Goal: Task Accomplishment & Management: Use online tool/utility

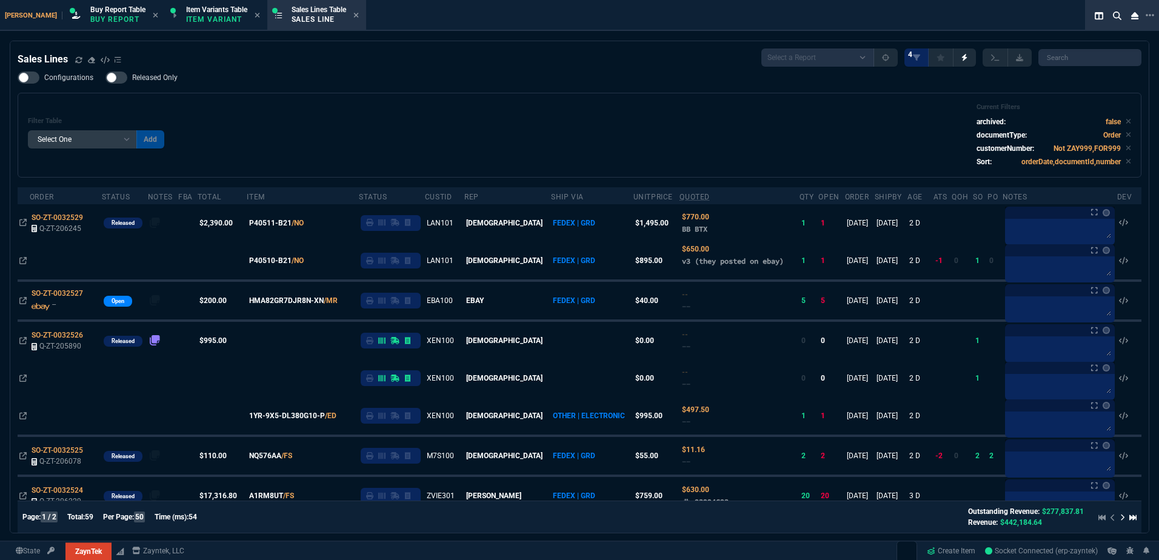
select select "1: BROV"
select select
click at [392, 150] on div "Filter Table Select One Add Filter () Age () ATS () Cond (itemVariantCode) Cust…" at bounding box center [579, 135] width 1103 height 64
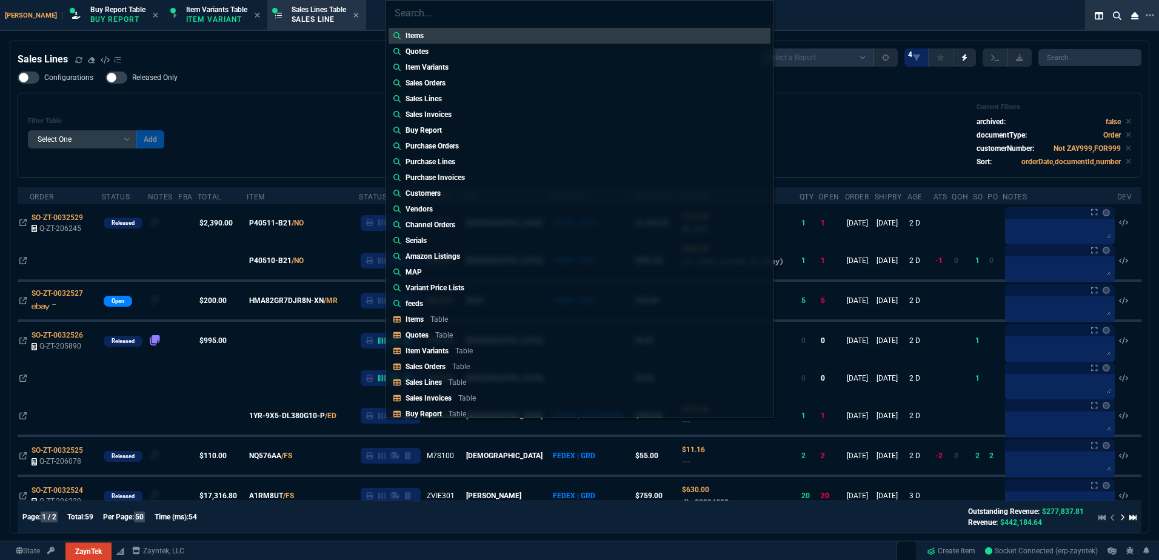
type input "Quotes: Q-ZT-206017"
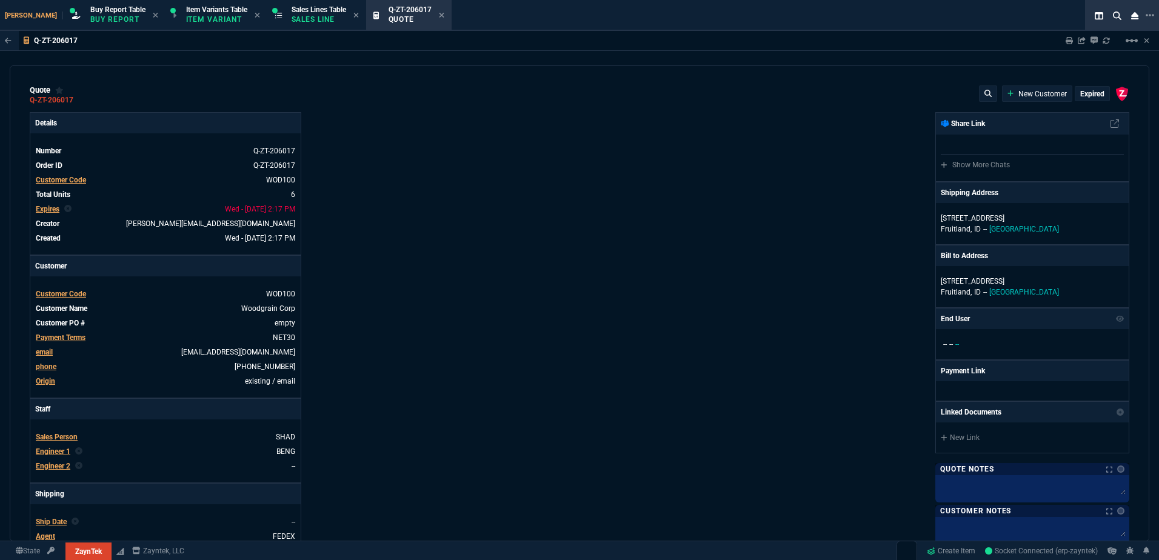
type input "29"
type input "1968"
type input "0"
type input "68"
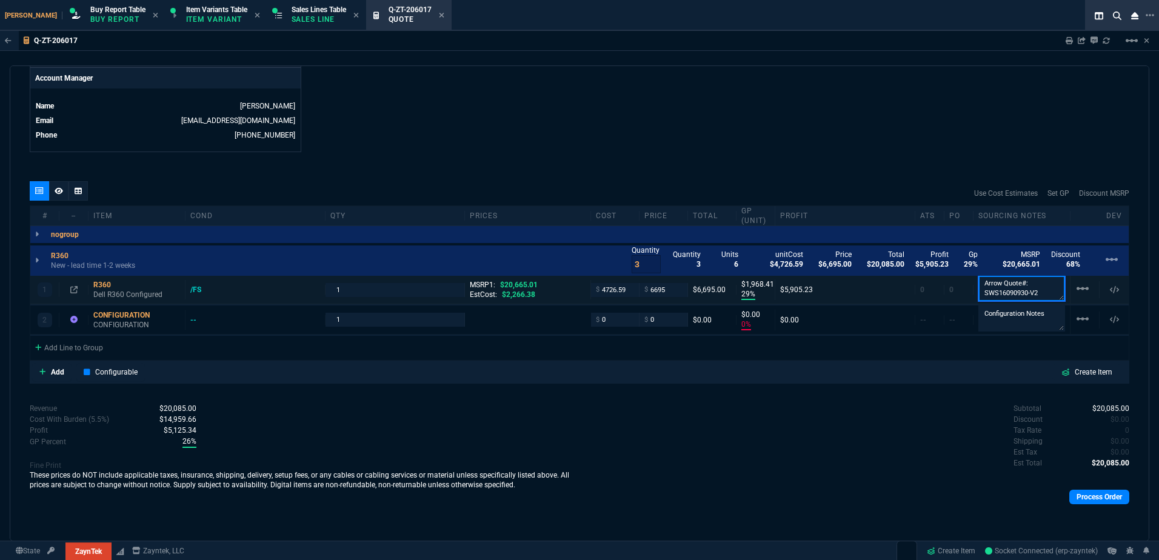
click at [1034, 293] on textarea "Arrow Quote#: SWS16090930-V2" at bounding box center [1021, 288] width 87 height 25
drag, startPoint x: 1037, startPoint y: 298, endPoint x: 948, endPoint y: 297, distance: 88.5
click at [948, 297] on div "1 R360 Dell R360 Configured /FS 1 MSRP1: $20,665.01 EstCost: $2,266.38 $ 4726.5…" at bounding box center [579, 291] width 1098 height 27
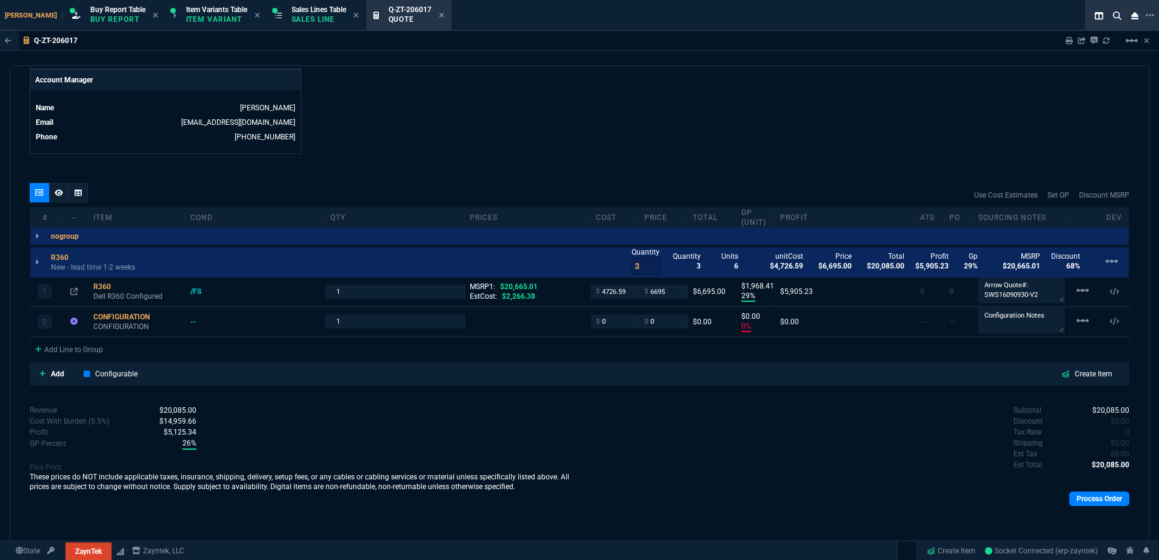
scroll to position [0, 0]
click at [474, 156] on div "quote Q-ZT-206017 Woodgrain Corp expired ZaynTek, LLC [STREET_ADDRESS] Details …" at bounding box center [579, 303] width 1139 height 476
click at [291, 20] on p "Sales Line" at bounding box center [318, 20] width 55 height 10
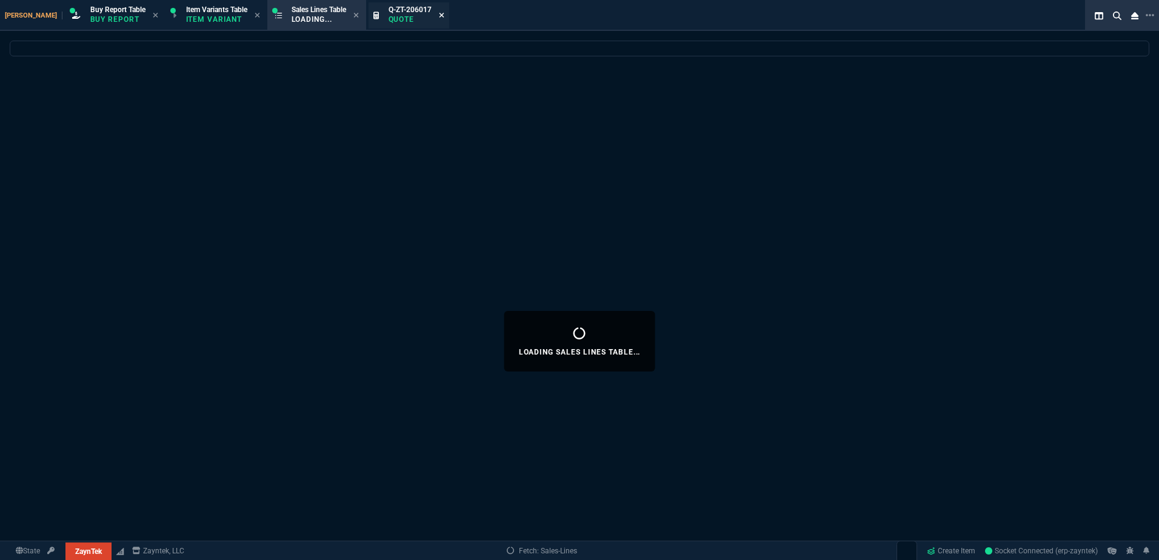
click at [439, 16] on icon at bounding box center [441, 15] width 5 height 5
select select
